Goal: Find specific page/section: Find specific page/section

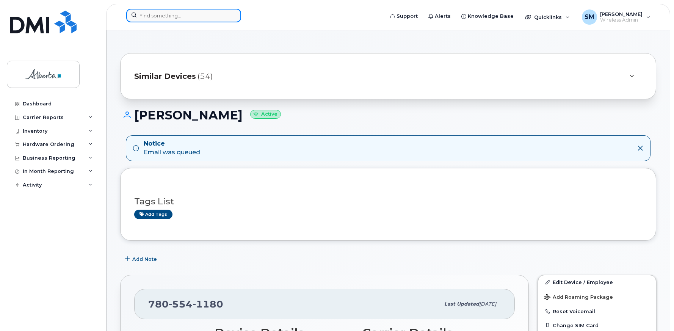
click at [152, 16] on input at bounding box center [183, 16] width 115 height 14
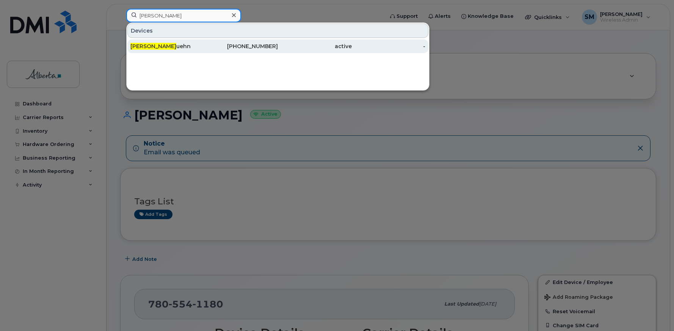
type input "[PERSON_NAME]"
click at [156, 45] on div "[PERSON_NAME]" at bounding box center [167, 46] width 74 height 8
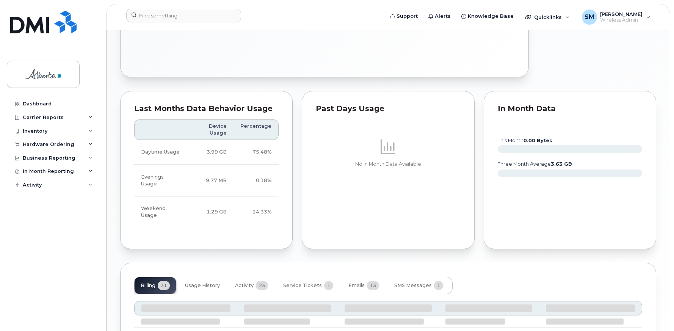
scroll to position [489, 0]
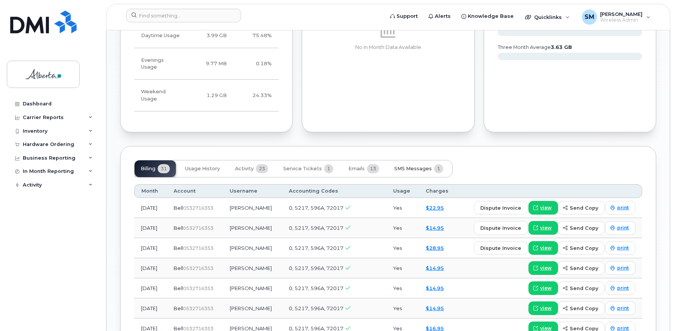
click at [421, 166] on span "SMS Messages" at bounding box center [413, 169] width 38 height 6
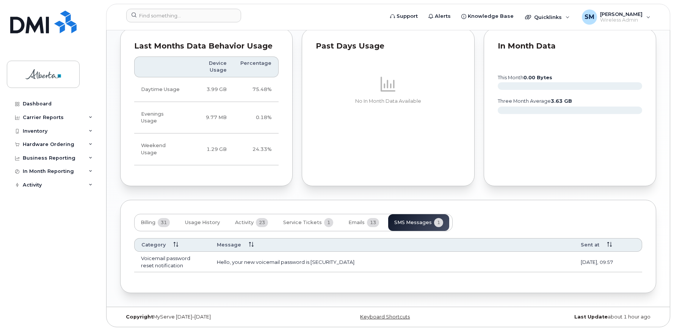
scroll to position [421, 0]
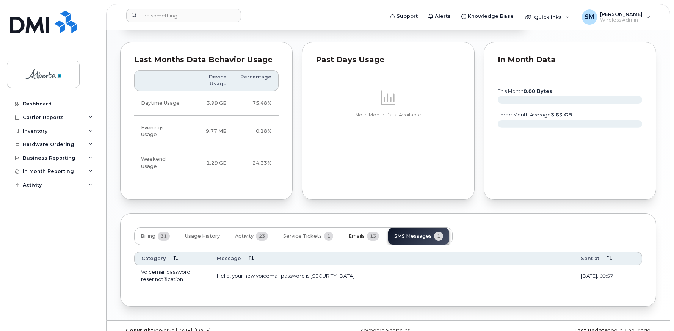
click at [356, 233] on span "Emails" at bounding box center [356, 236] width 16 height 6
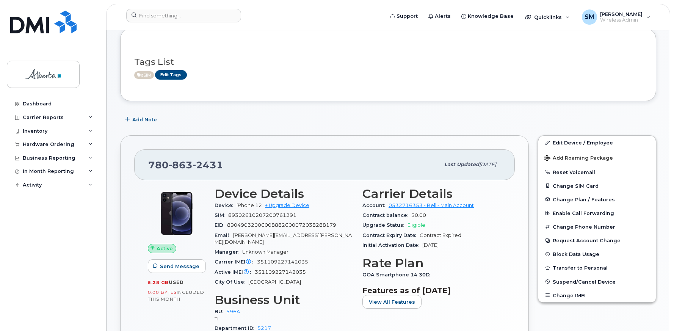
scroll to position [0, 0]
